Goal: Task Accomplishment & Management: Manage account settings

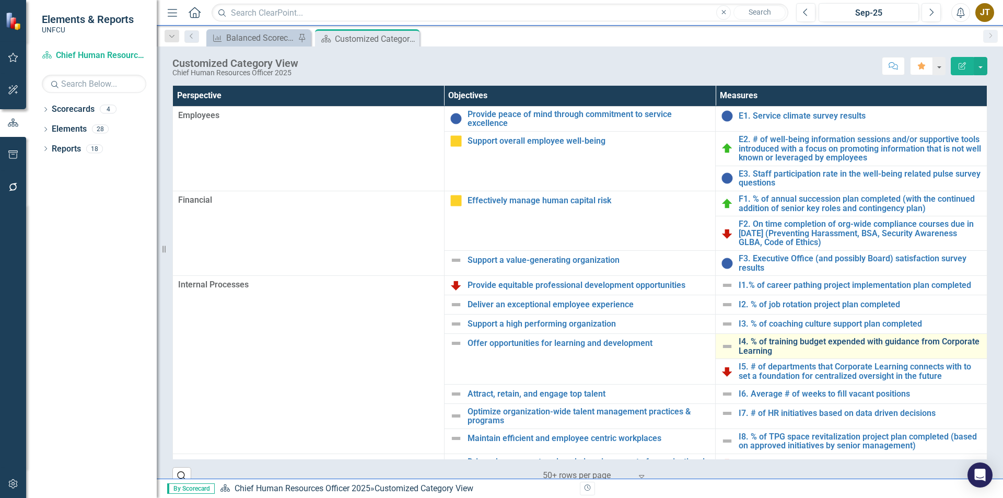
click at [749, 345] on link "I4. % of training budget expended with guidance from Corporate Learning" at bounding box center [859, 346] width 243 height 18
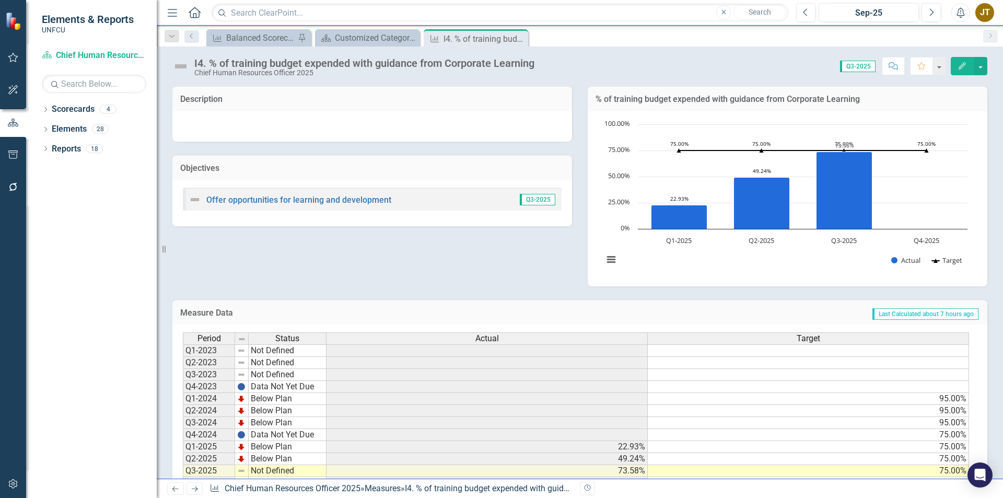
scroll to position [37, 0]
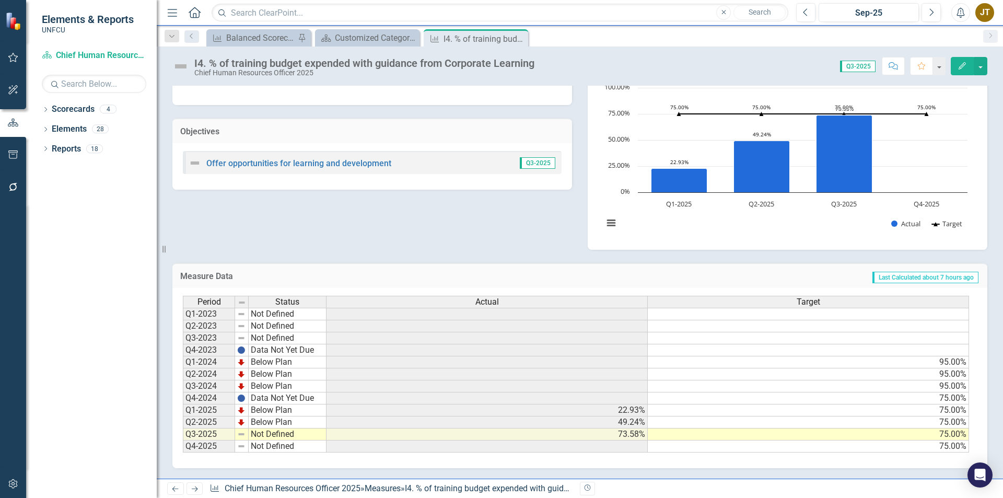
click at [274, 437] on td "Not Defined" at bounding box center [288, 434] width 78 height 12
click at [274, 437] on textarea "Not Defined" at bounding box center [287, 434] width 78 height 13
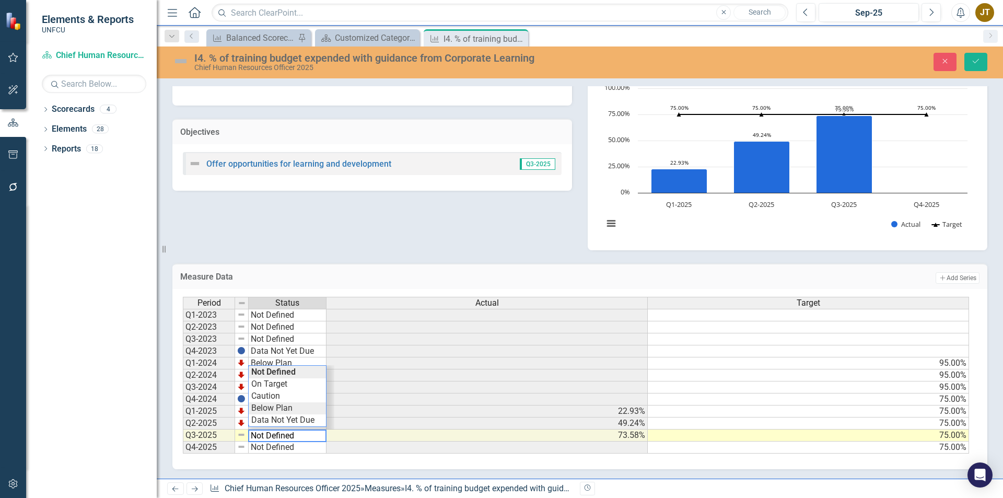
type textarea "Below Plan"
click at [281, 412] on div "Period Status Actual Target Q1-2023 Not Defined Q2-2023 Not Defined Q3-2023 Not…" at bounding box center [576, 375] width 786 height 157
click at [974, 58] on icon "Save" at bounding box center [975, 60] width 9 height 7
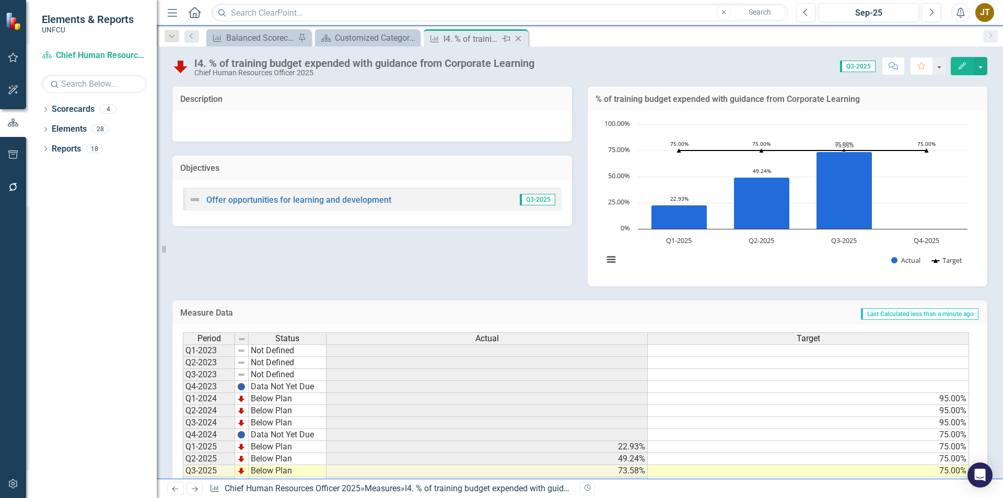
click at [518, 40] on icon "Close" at bounding box center [518, 38] width 10 height 8
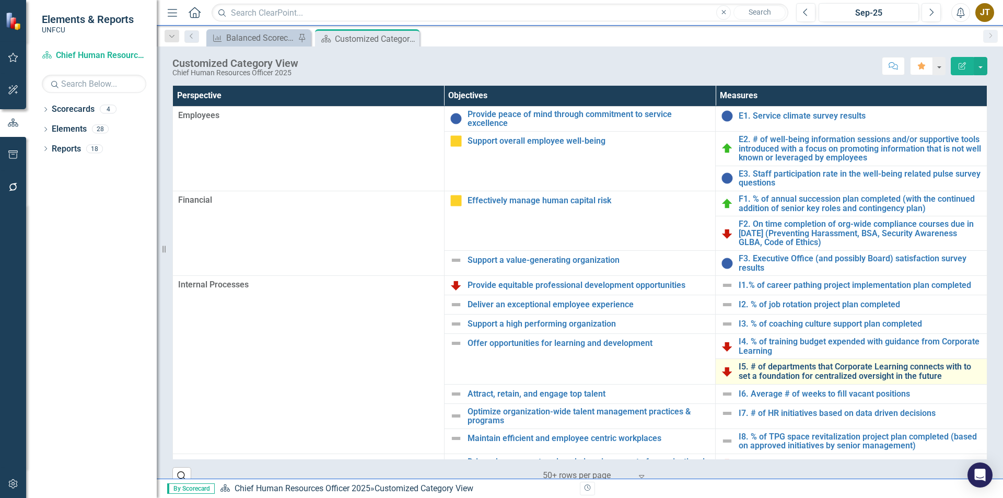
click at [756, 371] on link "I5. # of departments that Corporate Learning connects with to set a foundation …" at bounding box center [859, 371] width 243 height 18
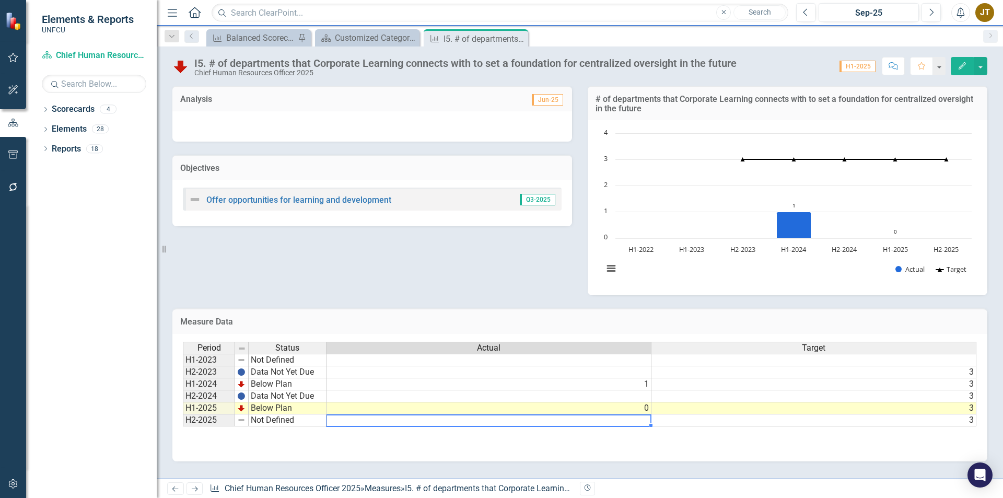
click at [183, 426] on div "Period Status Actual Target H1-2023 Not Defined H2-2023 Data Not Yet Due 3 H1-2…" at bounding box center [183, 384] width 0 height 85
click at [589, 420] on td at bounding box center [488, 420] width 325 height 12
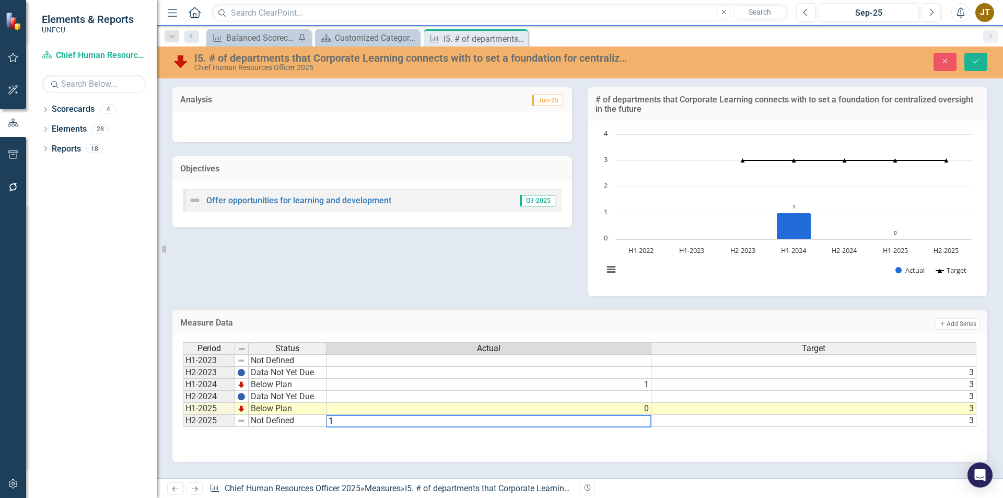
type textarea "1"
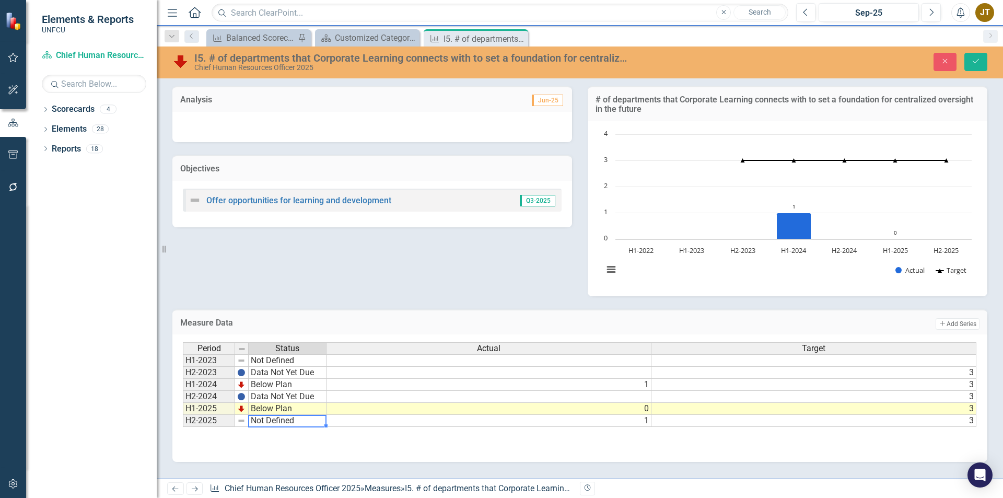
click at [304, 423] on td "Not Defined" at bounding box center [288, 421] width 78 height 12
click at [518, 39] on icon "Close" at bounding box center [518, 38] width 10 height 8
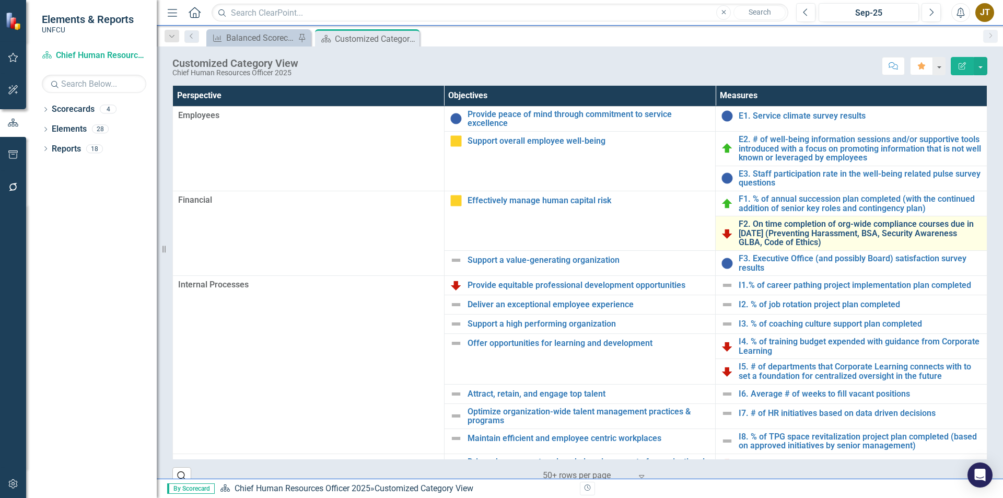
click at [820, 232] on link "F2. On time completion of org-wide compliance courses due in [DATE] (Preventing…" at bounding box center [859, 233] width 243 height 28
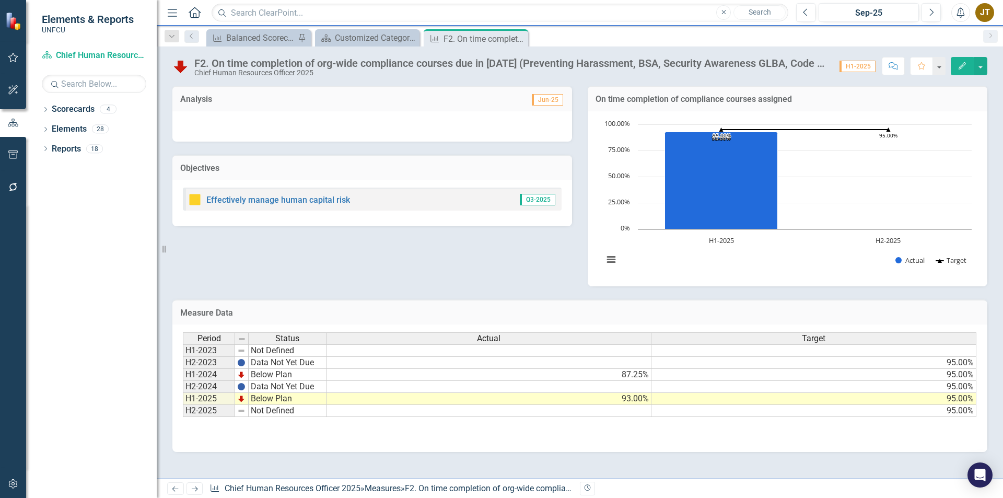
drag, startPoint x: 513, startPoint y: 39, endPoint x: 322, endPoint y: 6, distance: 194.4
click at [0, 0] on icon "Close" at bounding box center [0, 0] width 0 height 0
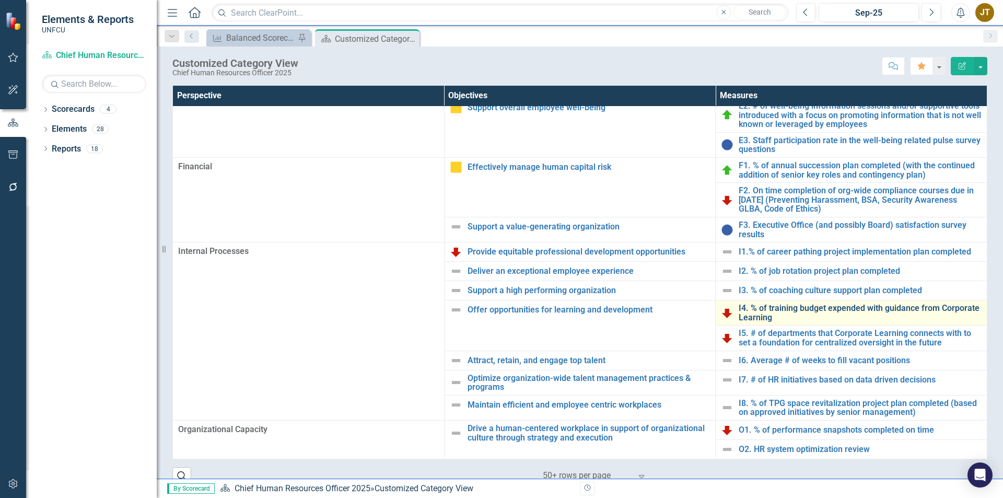
scroll to position [17, 0]
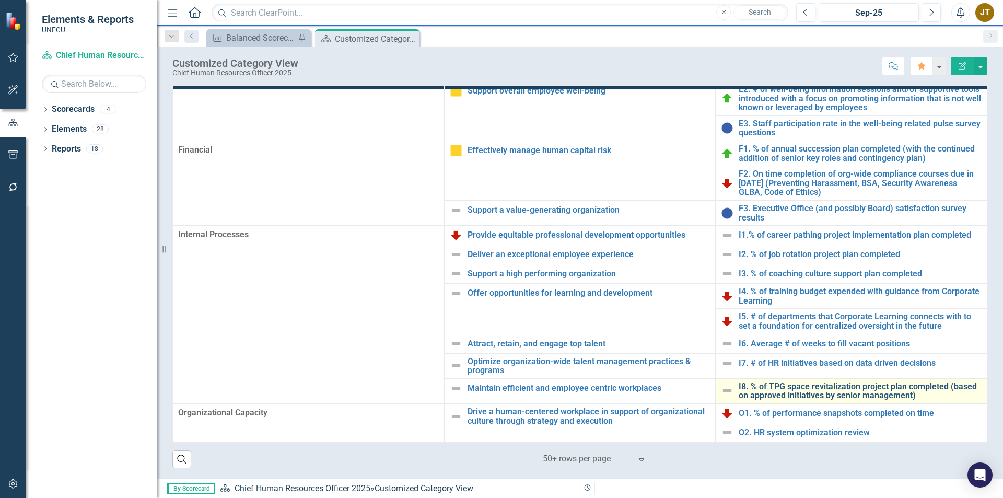
click at [780, 385] on link "I8. % of TPG space revitalization project plan completed (based on approved ini…" at bounding box center [859, 391] width 243 height 18
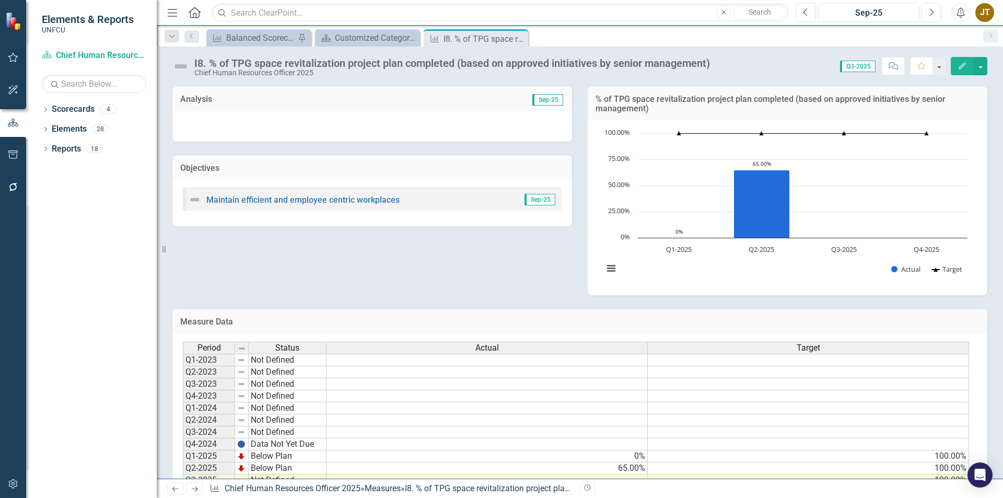
scroll to position [46, 0]
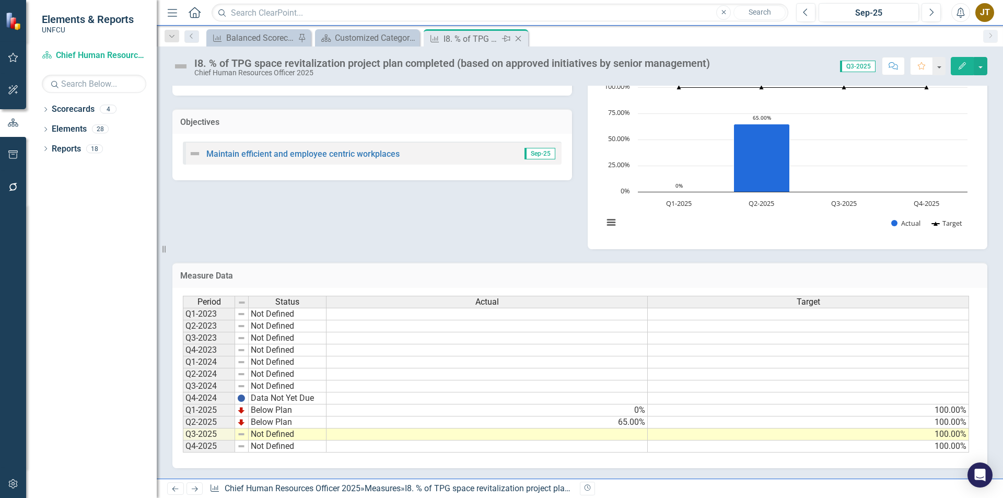
click at [521, 39] on icon "Close" at bounding box center [518, 38] width 10 height 8
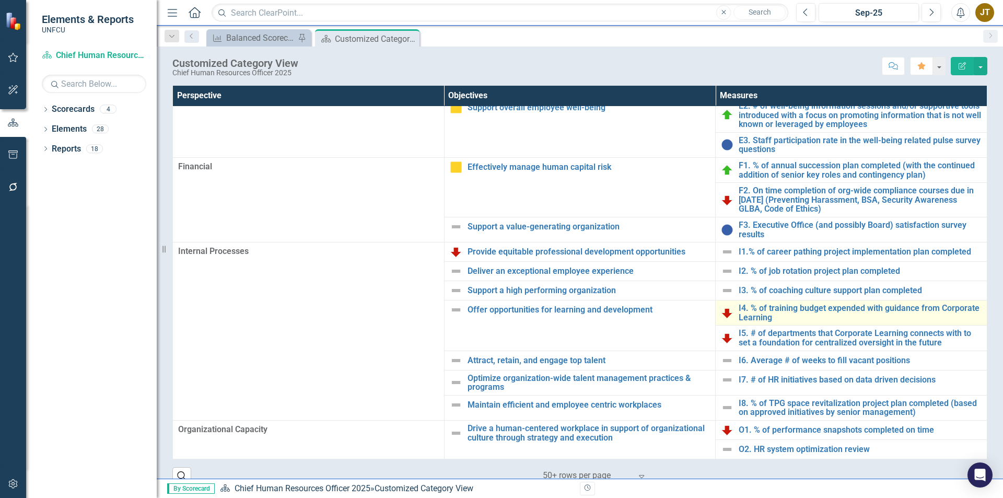
scroll to position [17, 0]
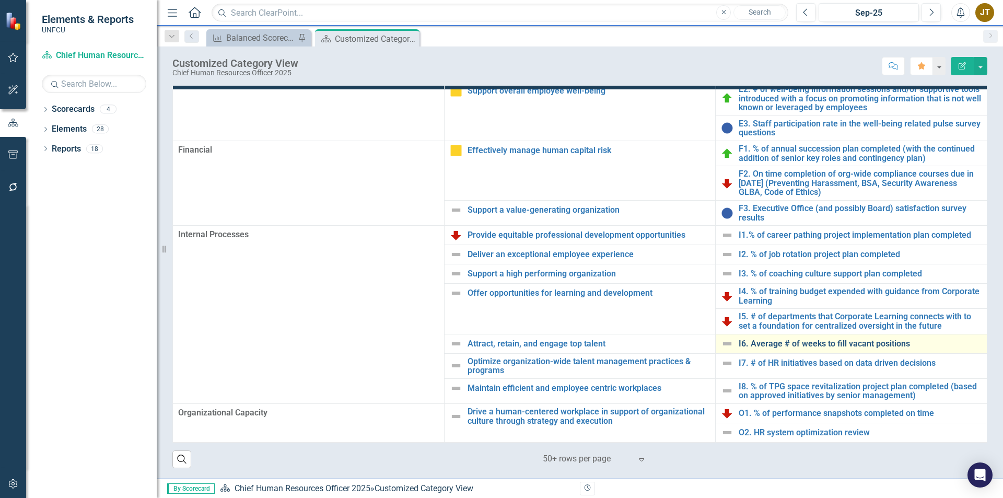
click at [785, 339] on link "I6. Average # of weeks to fill vacant positions" at bounding box center [859, 343] width 243 height 9
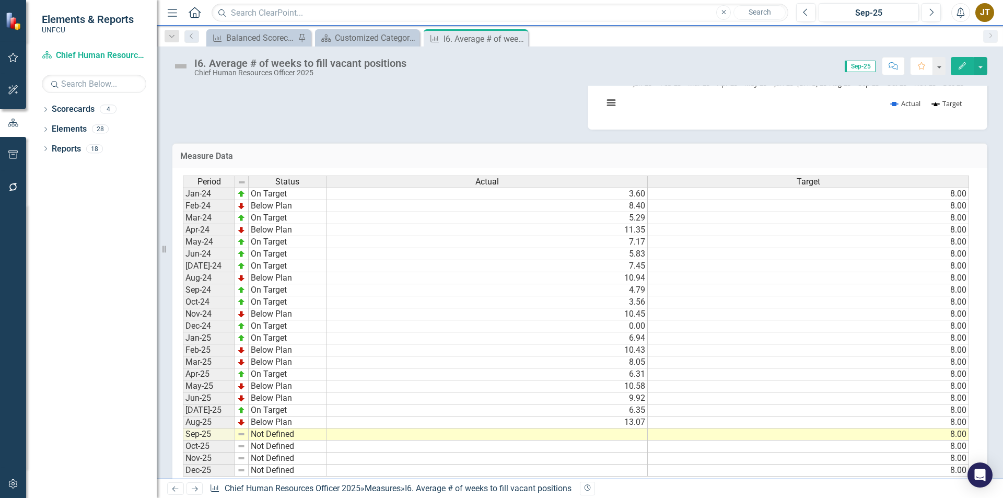
scroll to position [181, 0]
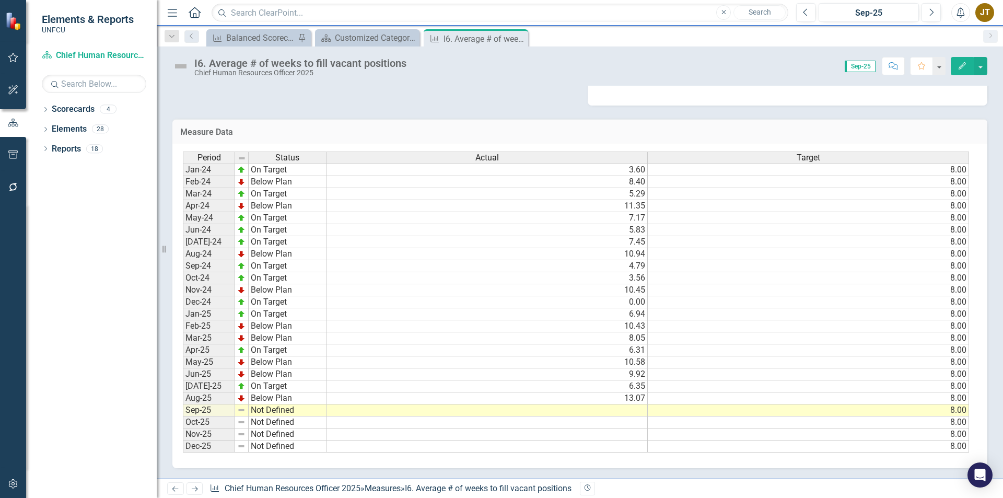
click at [615, 406] on td at bounding box center [486, 410] width 321 height 12
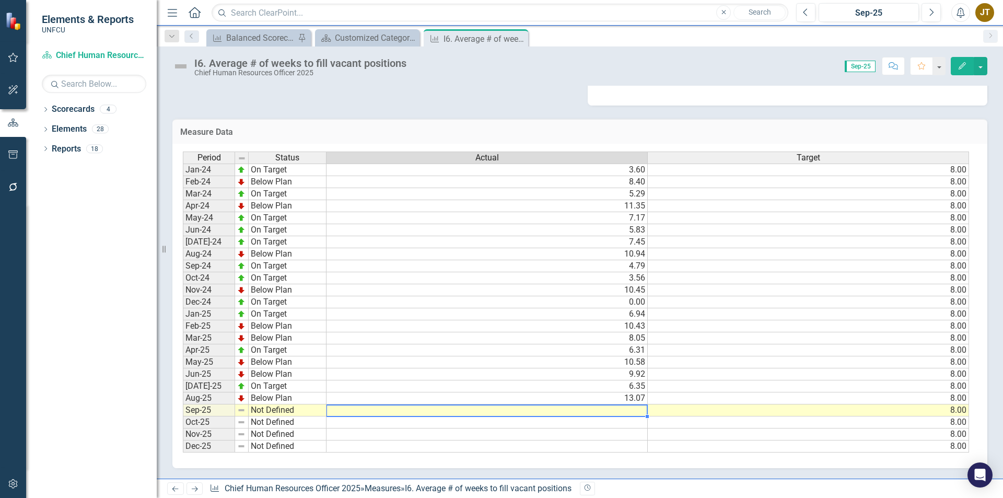
click at [615, 406] on td at bounding box center [486, 410] width 321 height 12
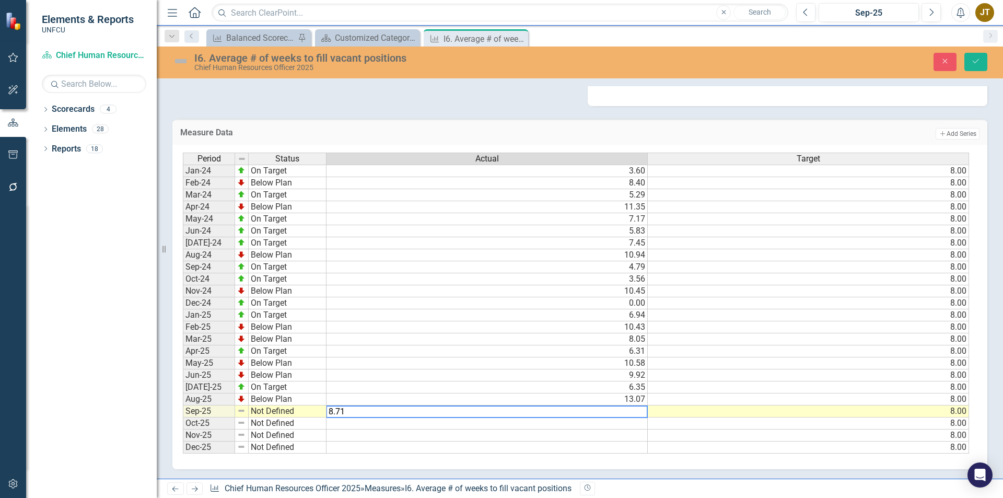
type textarea "10.58"
click at [183, 369] on div "Period Status Actual Target Jan-24 On Target 3.60 8.00 Feb-24 Below Plan 8.40 8…" at bounding box center [183, 302] width 0 height 301
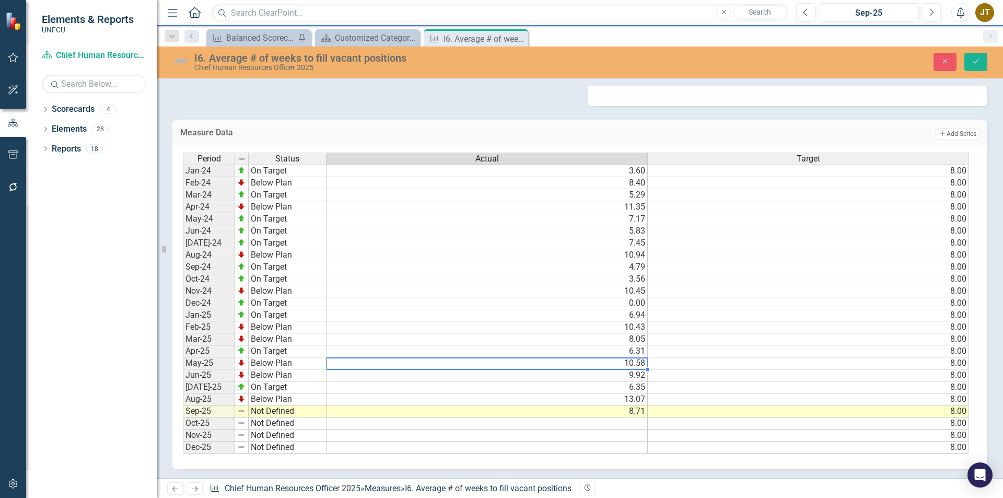
click at [312, 407] on td "Not Defined" at bounding box center [288, 411] width 78 height 12
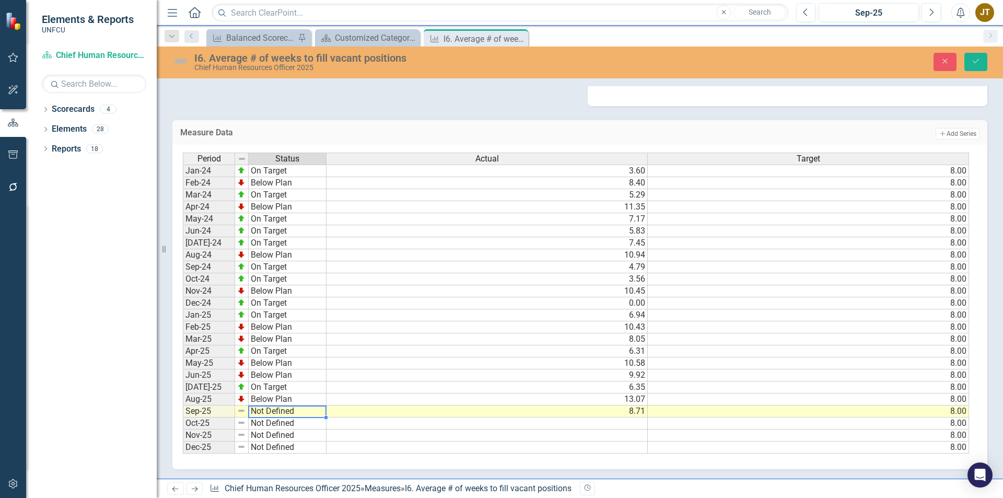
click at [311, 406] on td "Not Defined" at bounding box center [288, 411] width 78 height 12
type textarea "Below Plan"
click at [310, 380] on div "Period Status Actual Target Jan-24 On Target 3.60 8.00 Feb-24 Below Plan 8.40 8…" at bounding box center [576, 302] width 786 height 301
click at [966, 60] on button "Save" at bounding box center [975, 62] width 23 height 18
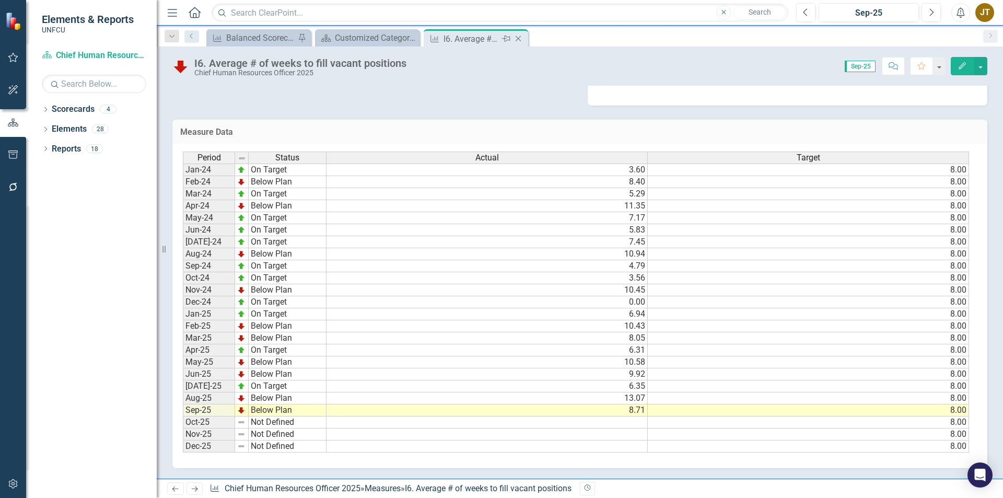
click at [518, 41] on icon "Close" at bounding box center [518, 38] width 10 height 8
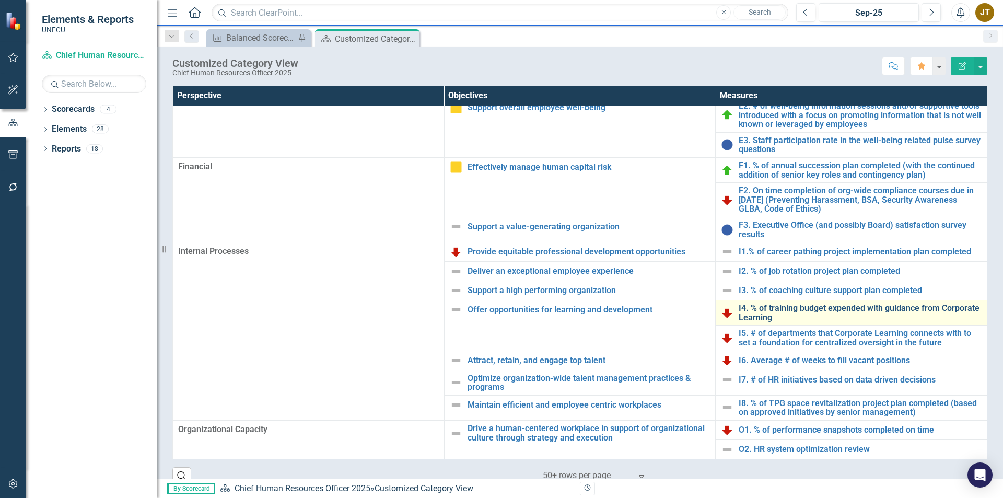
scroll to position [17, 0]
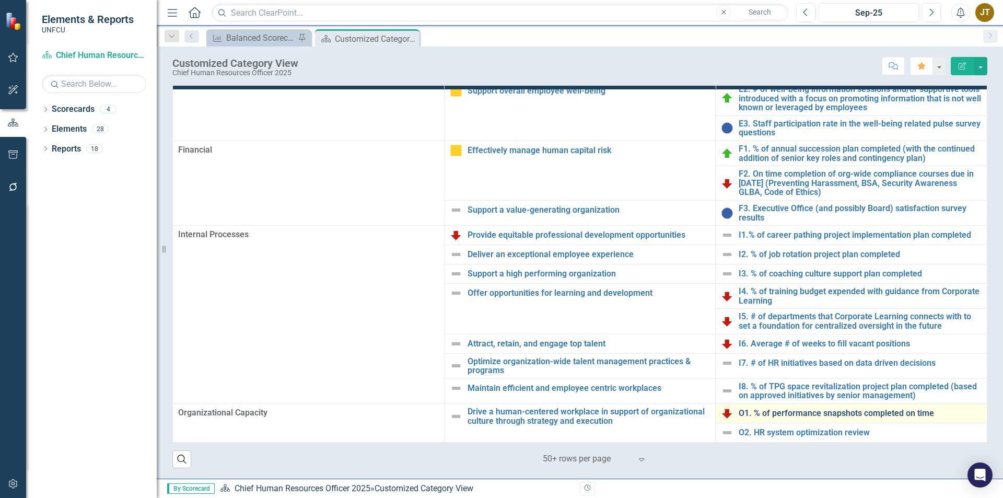
click at [784, 410] on link "O1. % of performance snapshots completed on time" at bounding box center [859, 412] width 243 height 9
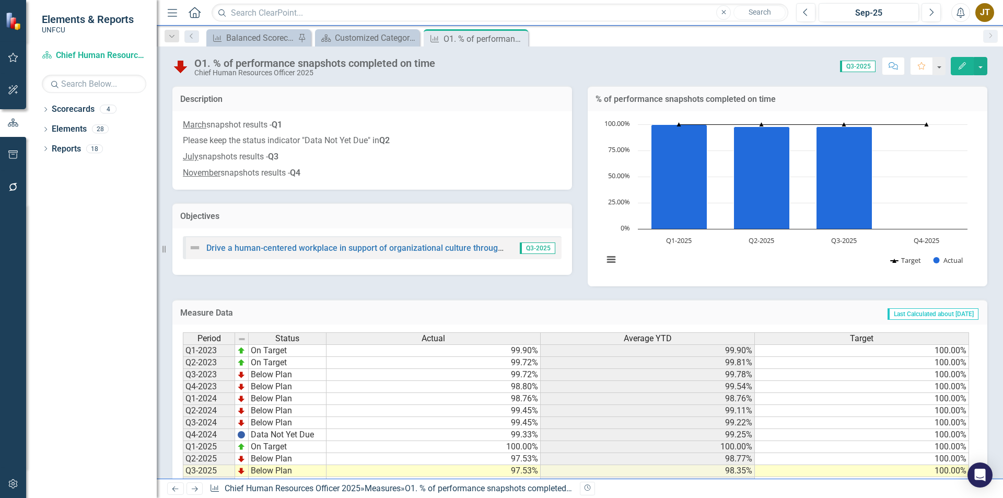
scroll to position [37, 0]
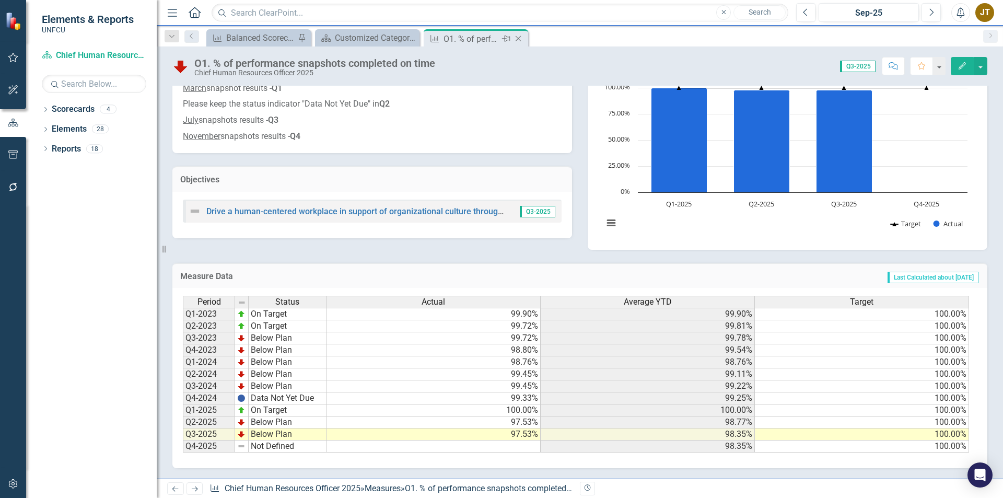
click at [518, 41] on icon "Close" at bounding box center [518, 38] width 10 height 8
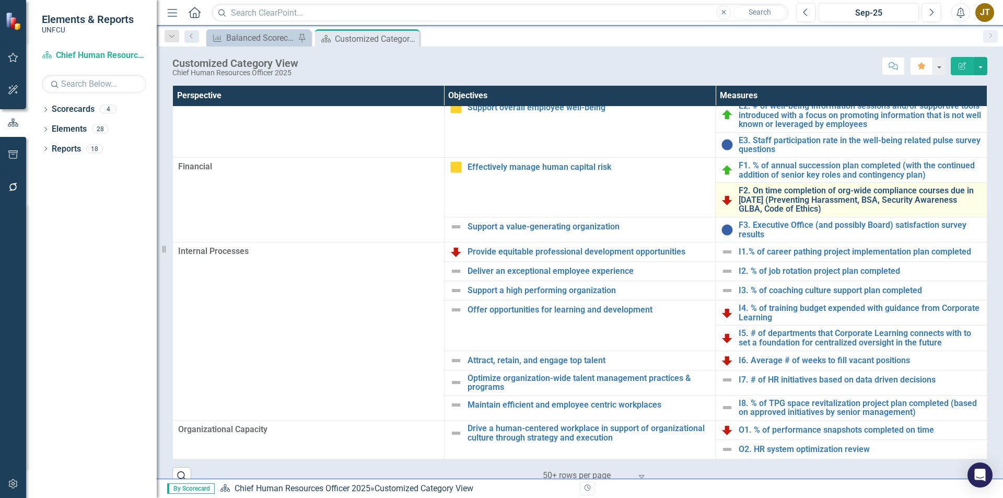
scroll to position [17, 0]
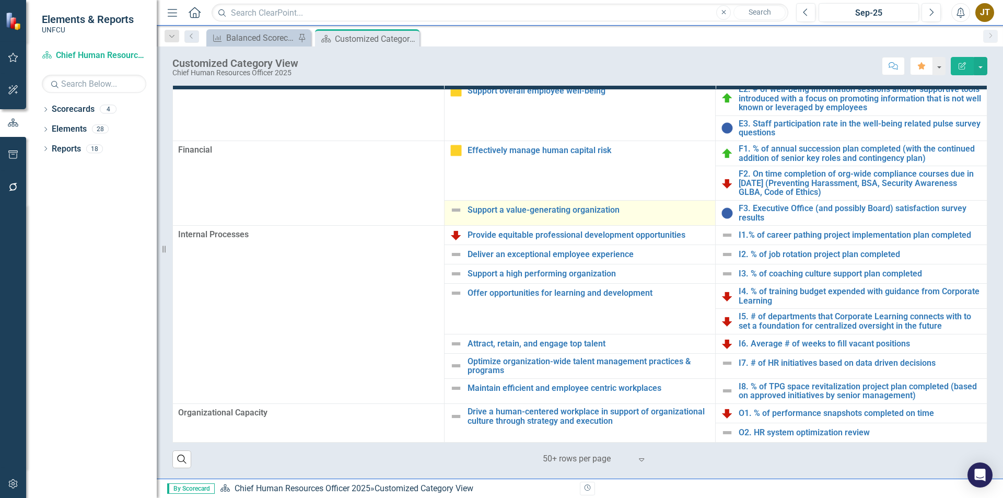
click at [459, 213] on img at bounding box center [456, 210] width 13 height 13
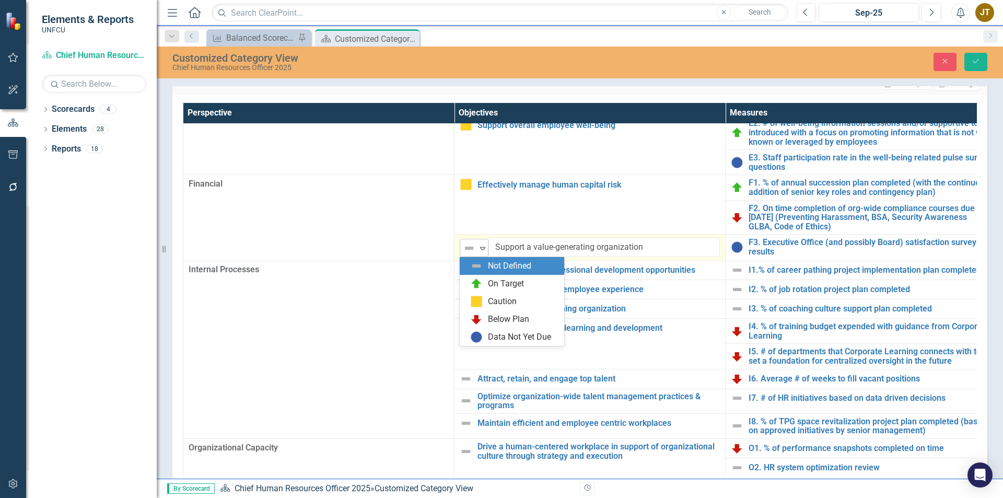
click at [481, 253] on div "Expand" at bounding box center [482, 247] width 10 height 17
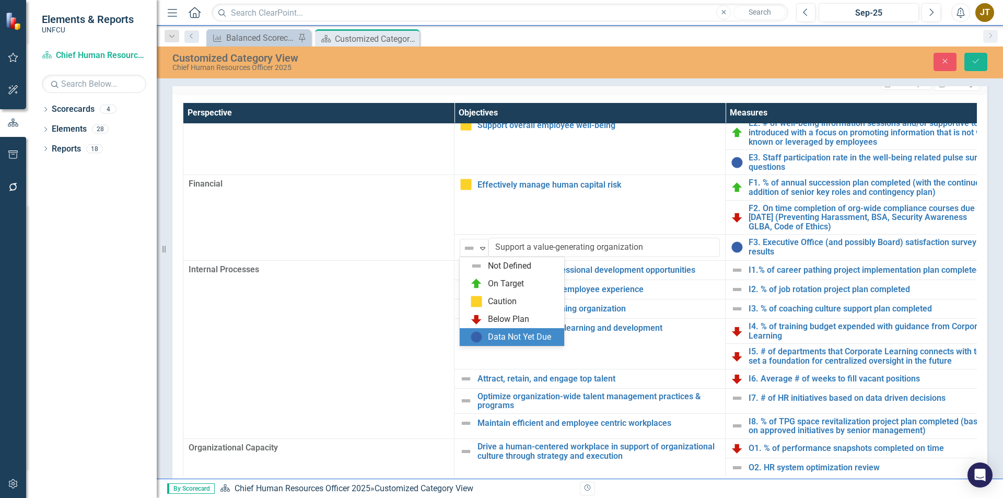
click at [482, 339] on img at bounding box center [476, 337] width 13 height 13
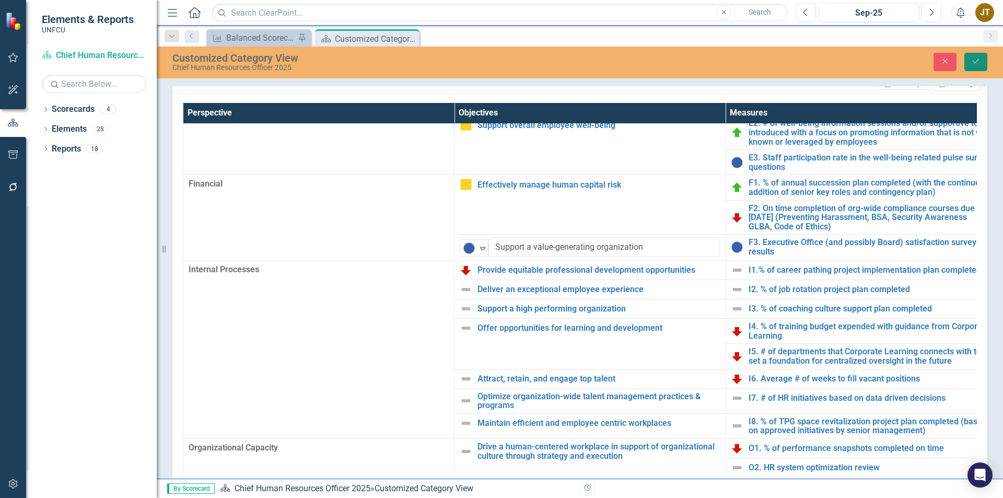
click at [972, 62] on icon "Save" at bounding box center [975, 60] width 9 height 7
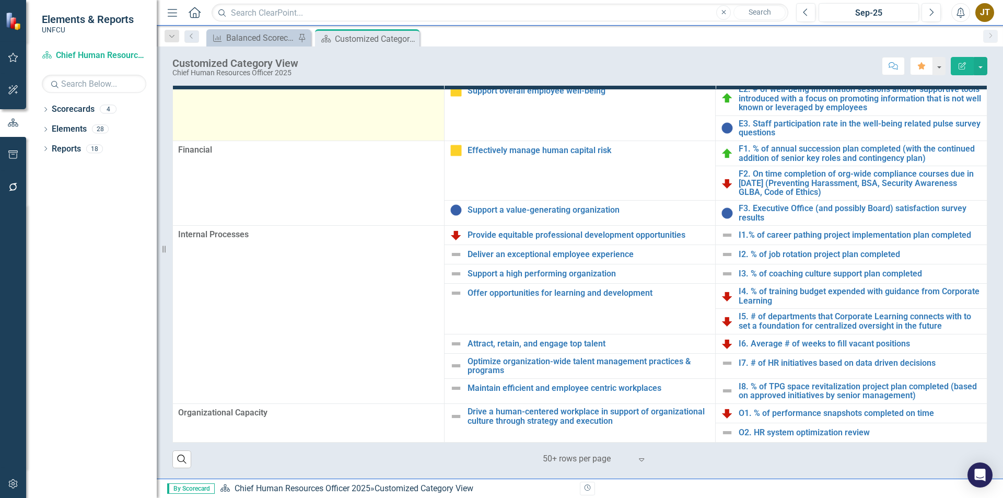
scroll to position [0, 0]
